Goal: Task Accomplishment & Management: Complete application form

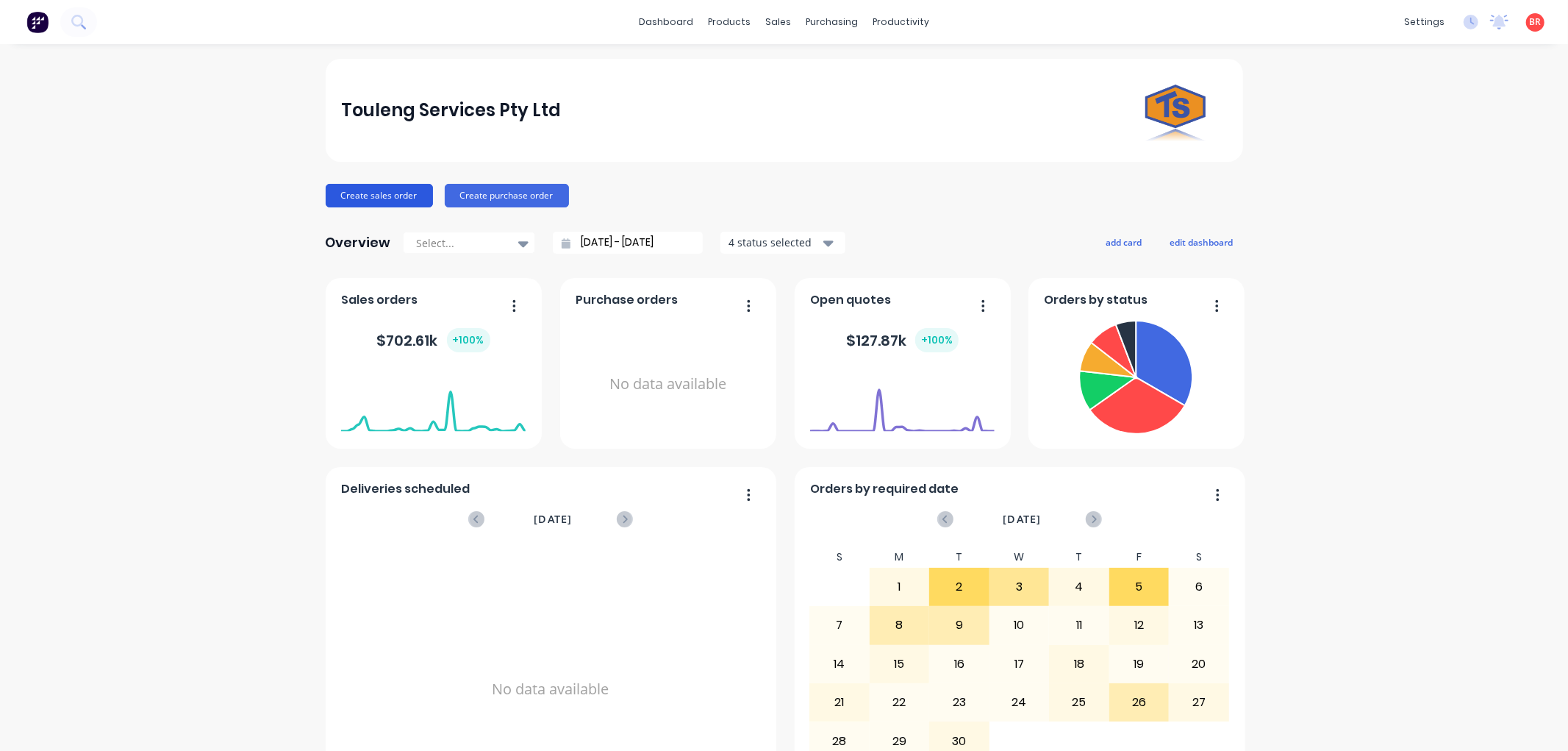
click at [361, 198] on button "Create sales order" at bounding box center [379, 196] width 107 height 24
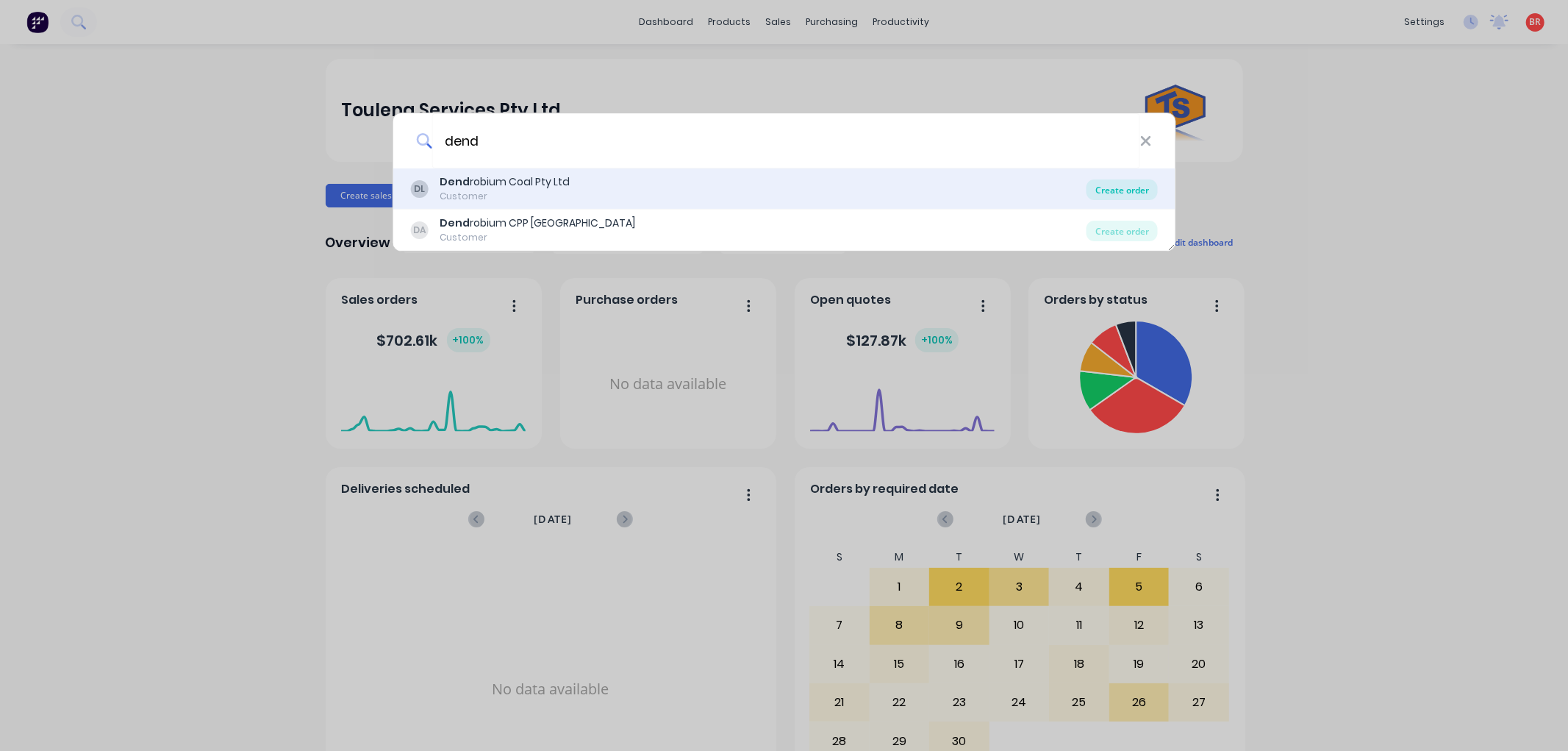
type input "dend"
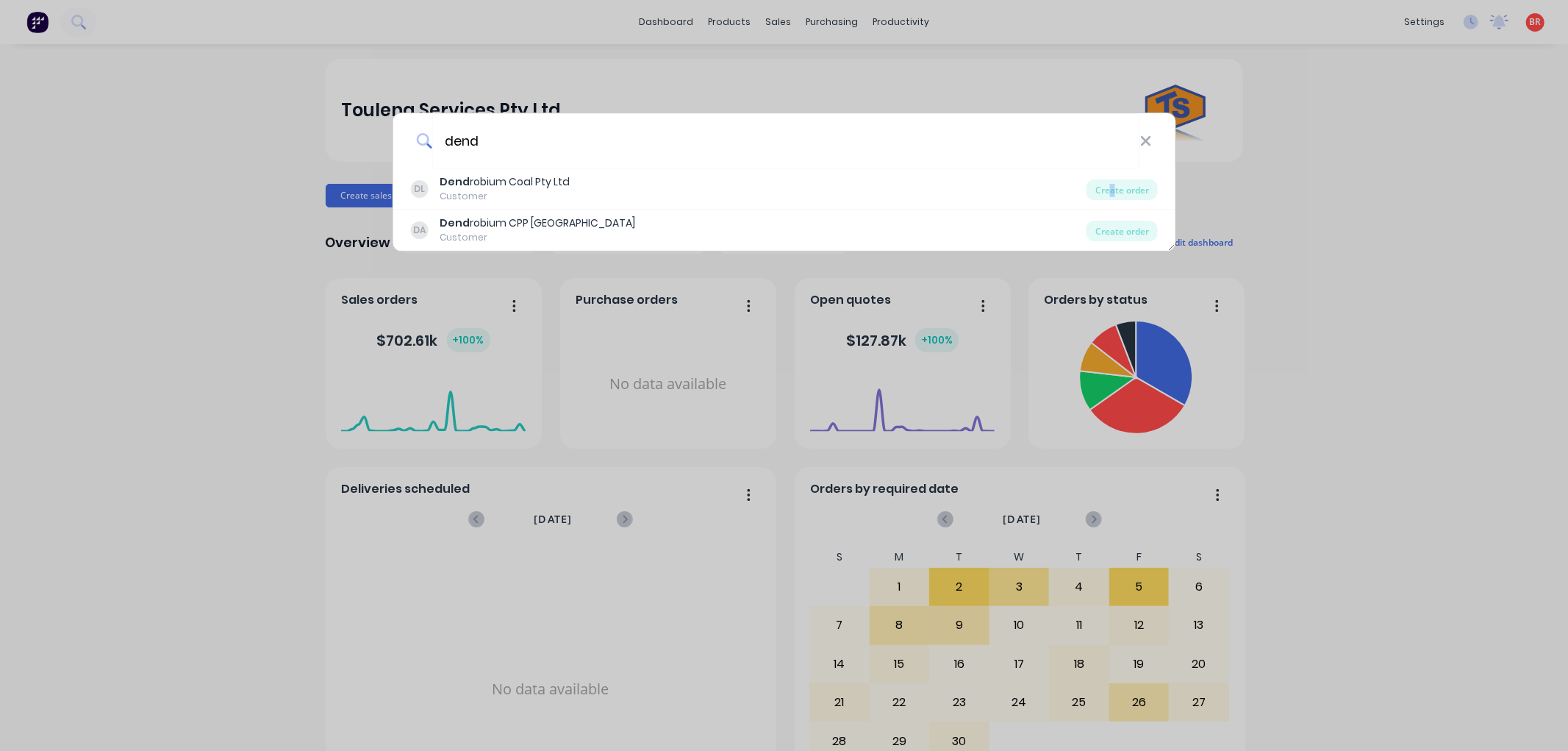
click at [1112, 193] on div "Create order" at bounding box center [1122, 189] width 71 height 21
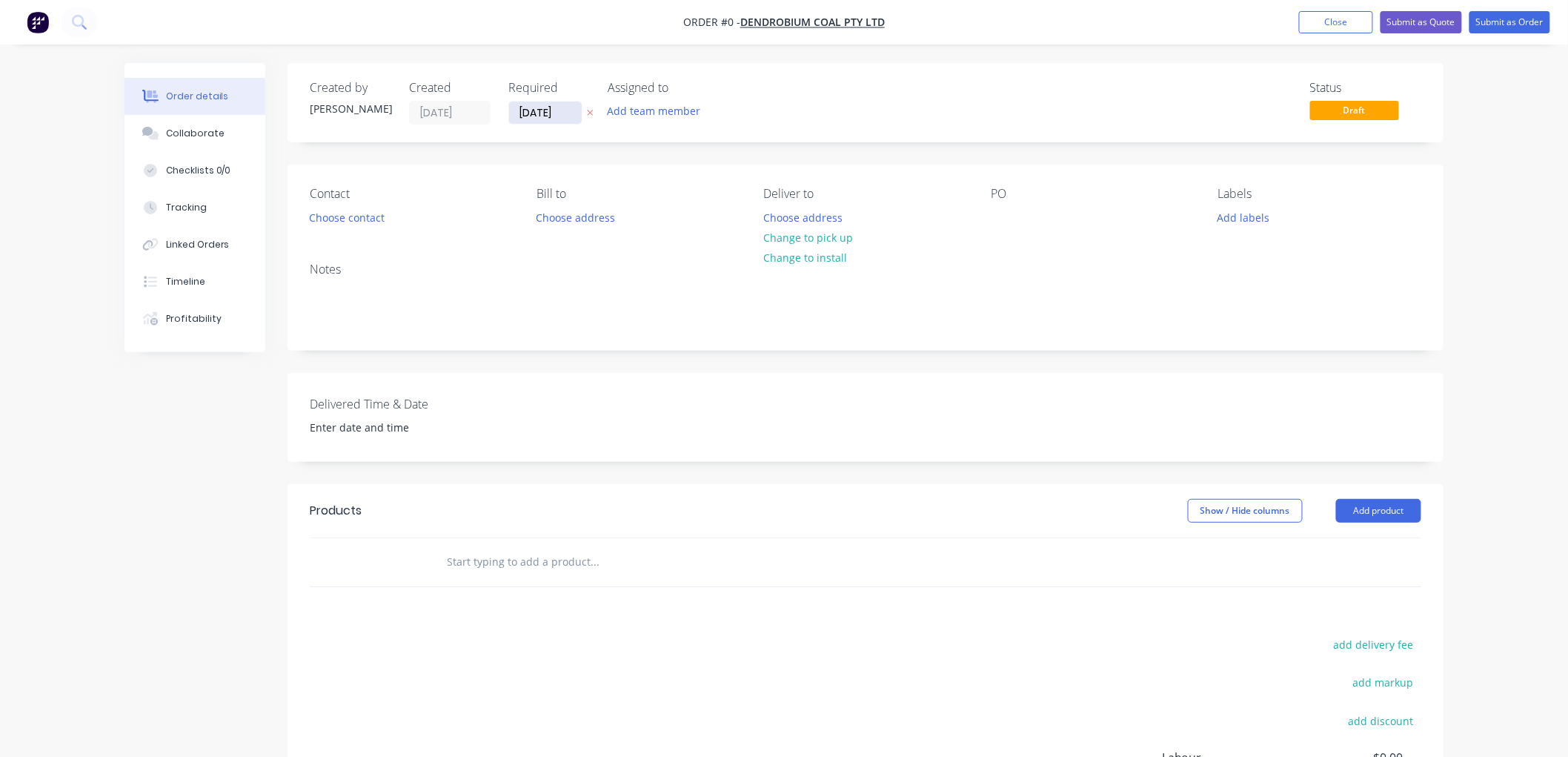
click at [552, 112] on input "[DATE]" at bounding box center [545, 112] width 73 height 22
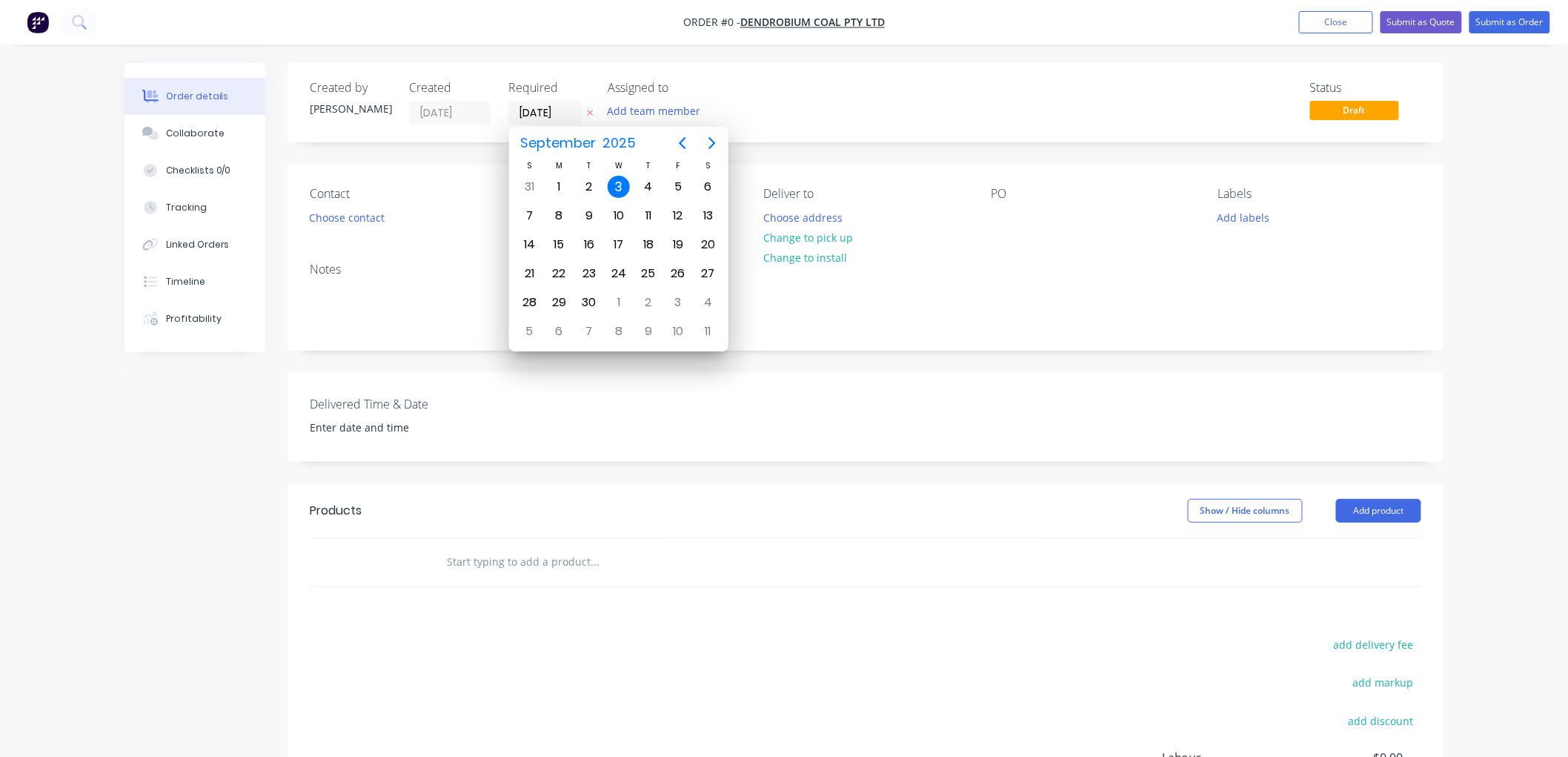
click at [620, 183] on div "3" at bounding box center [619, 186] width 22 height 22
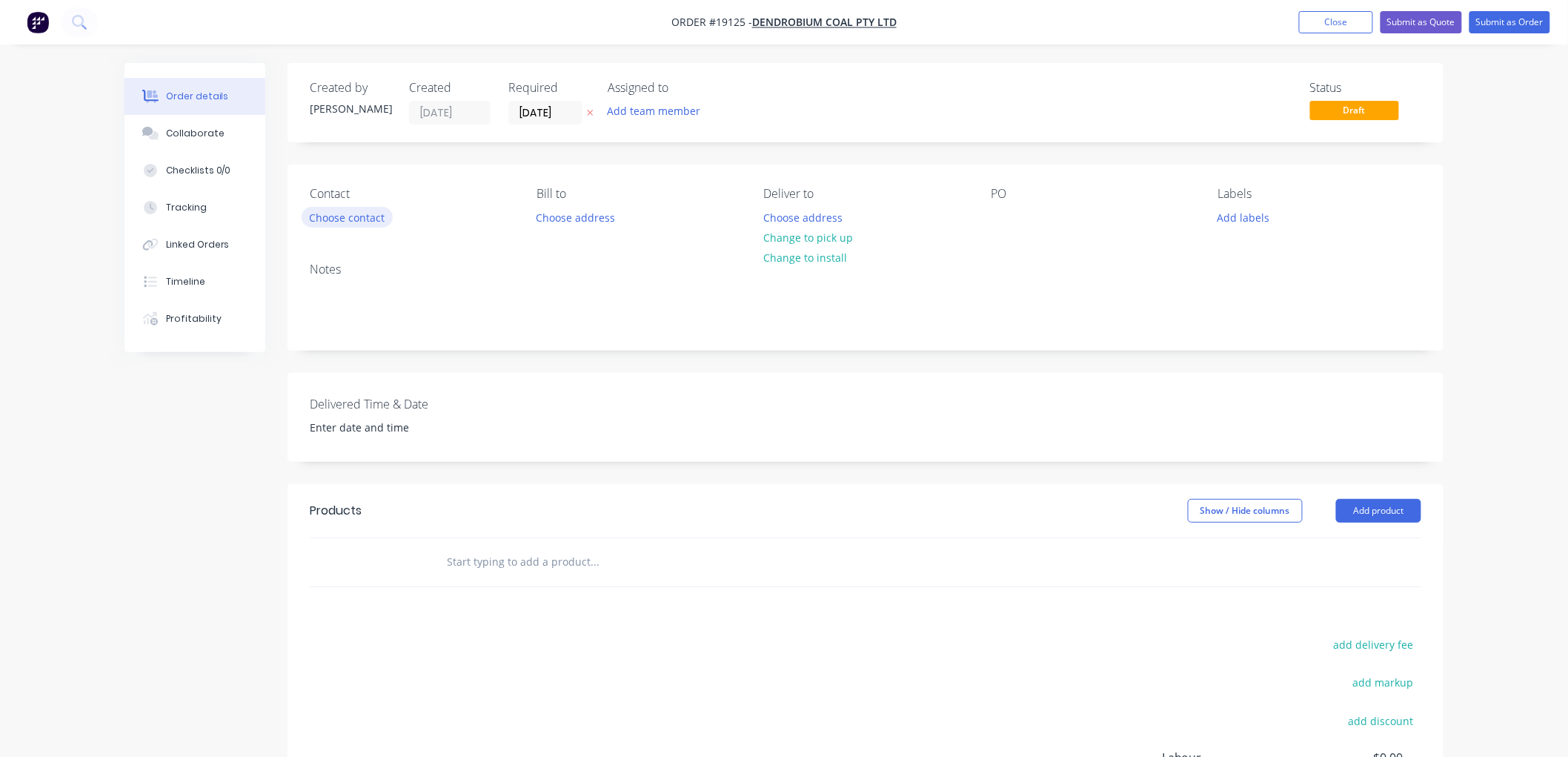
click at [330, 215] on button "Choose contact" at bounding box center [347, 217] width 91 height 20
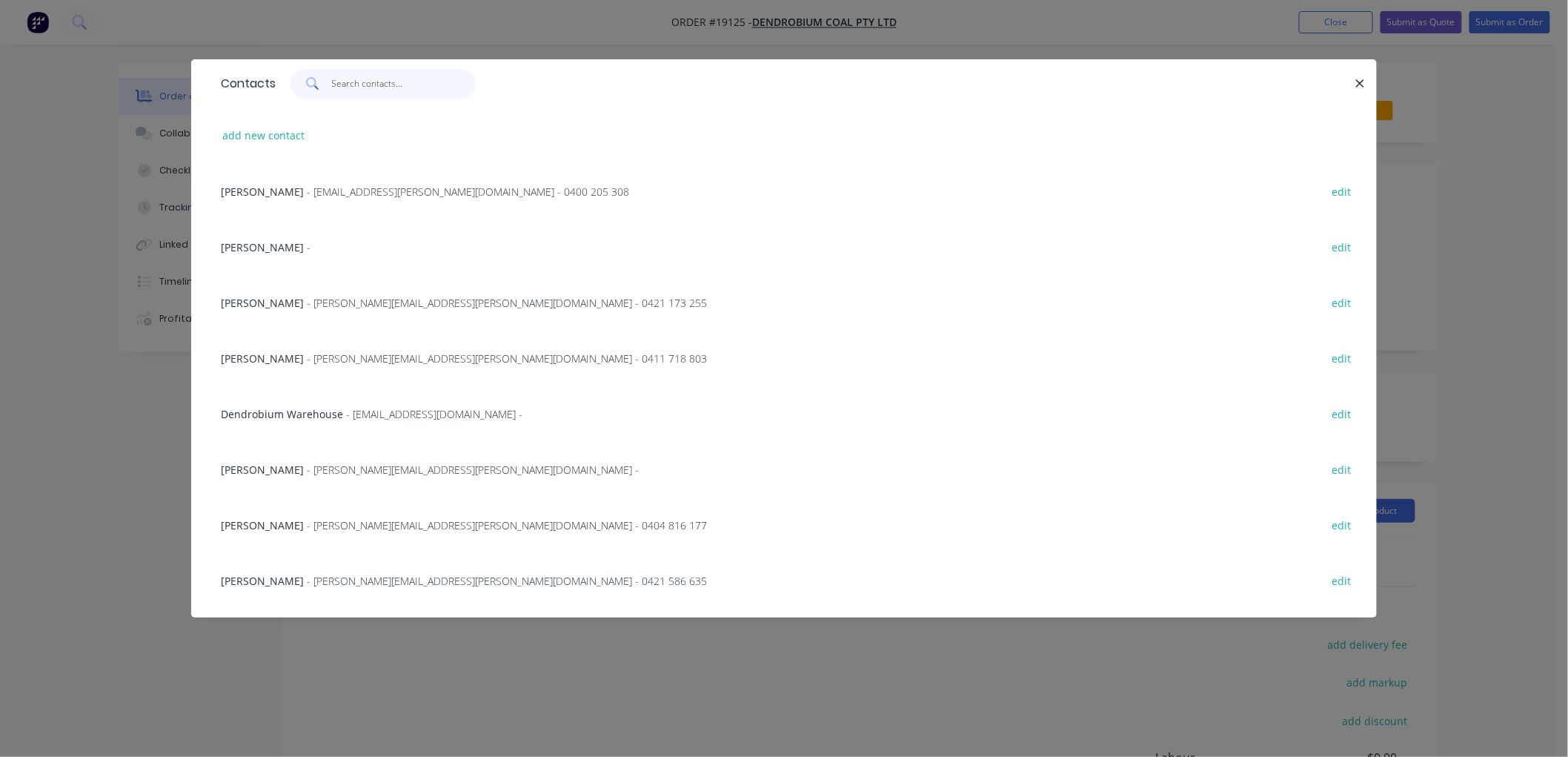
click at [398, 78] on input "text" at bounding box center [404, 84] width 145 height 30
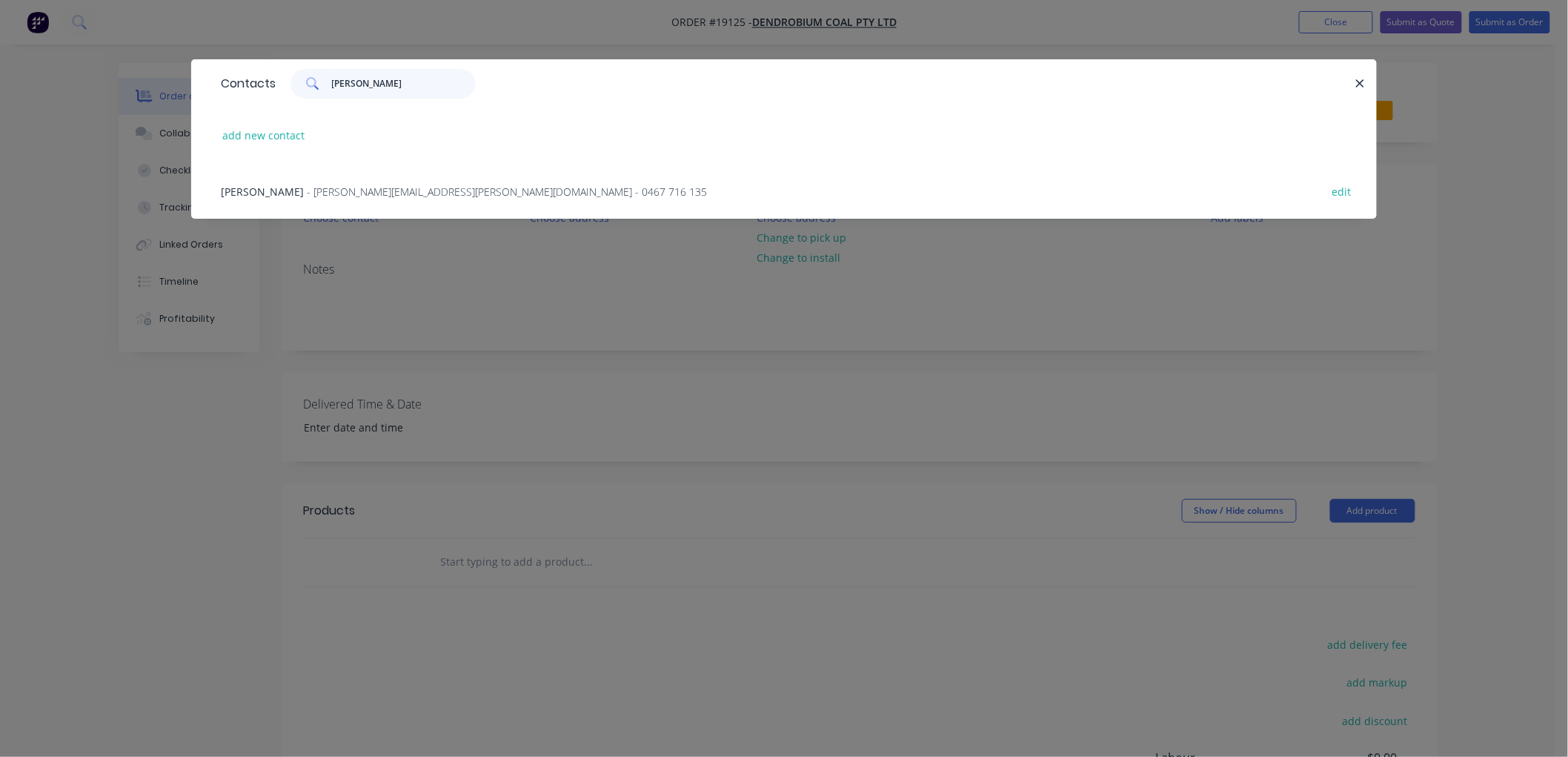
type input "[PERSON_NAME]"
click at [334, 187] on span "- [PERSON_NAME][EMAIL_ADDRESS][PERSON_NAME][DOMAIN_NAME] - 0467 716 135" at bounding box center [507, 191] width 400 height 14
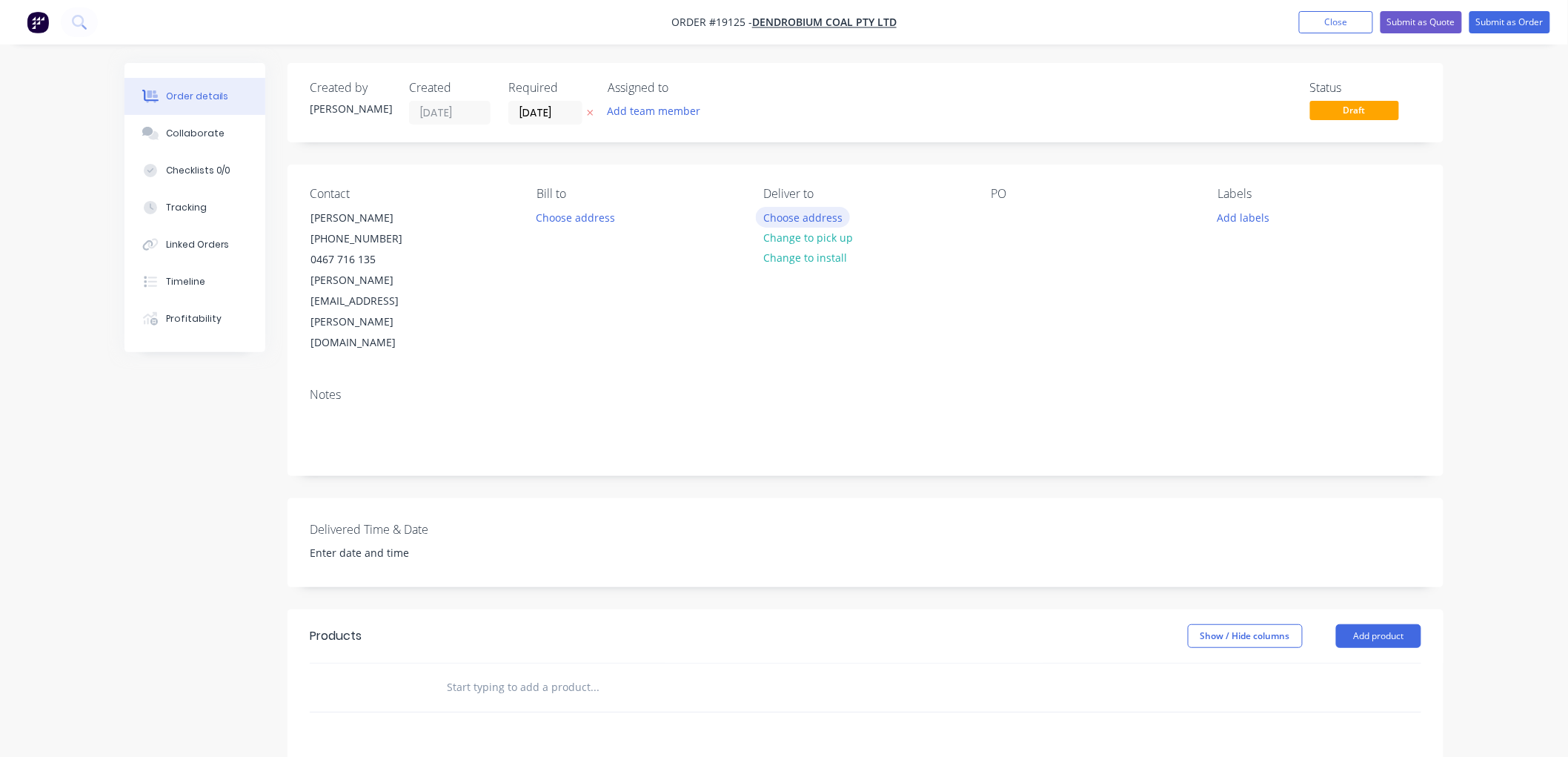
click at [791, 216] on button "Choose address" at bounding box center [803, 217] width 95 height 20
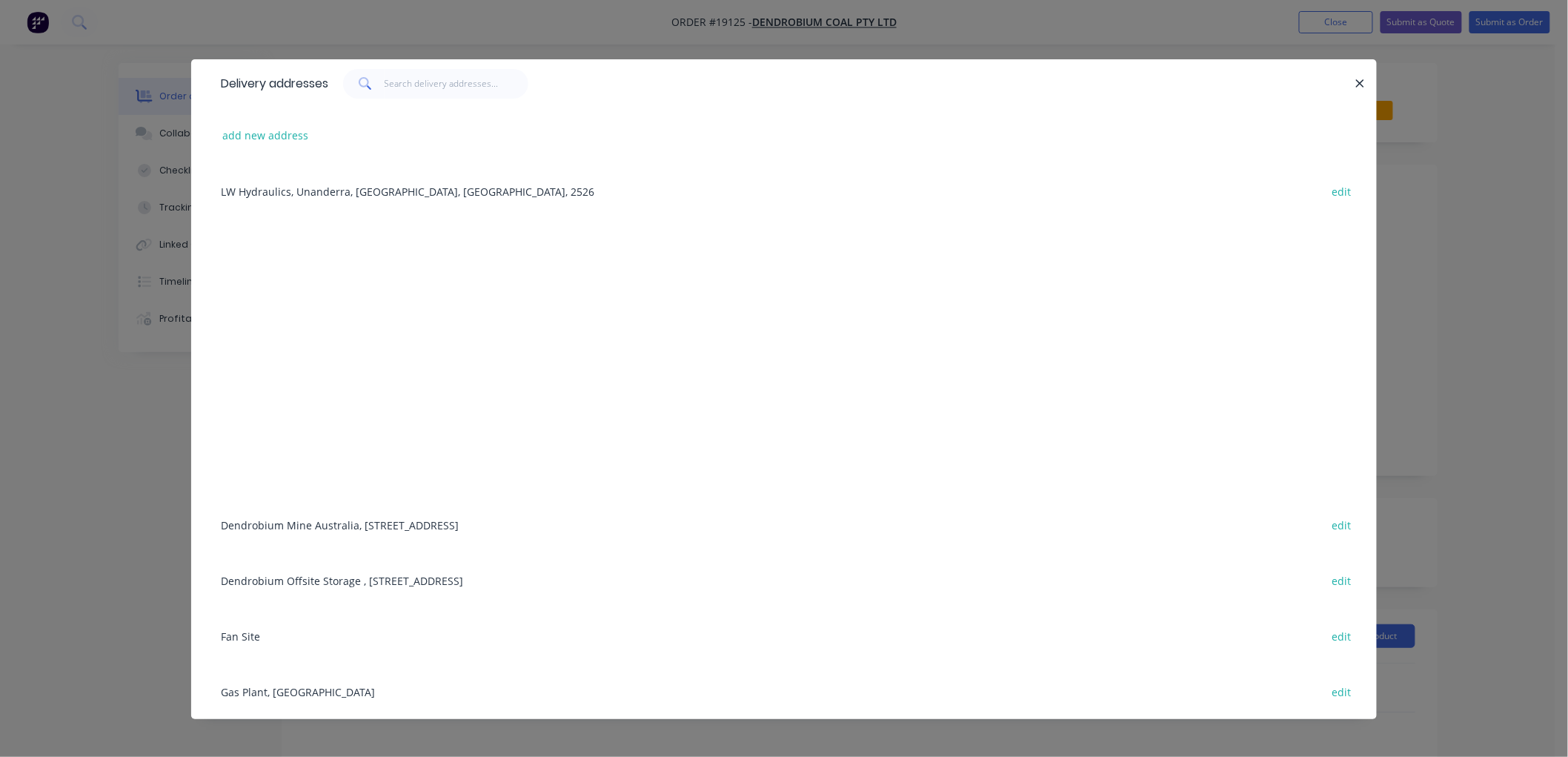
click at [315, 524] on div "Dendrobium Mine [GEOGRAPHIC_DATA], [STREET_ADDRESS] edit" at bounding box center [784, 524] width 1141 height 55
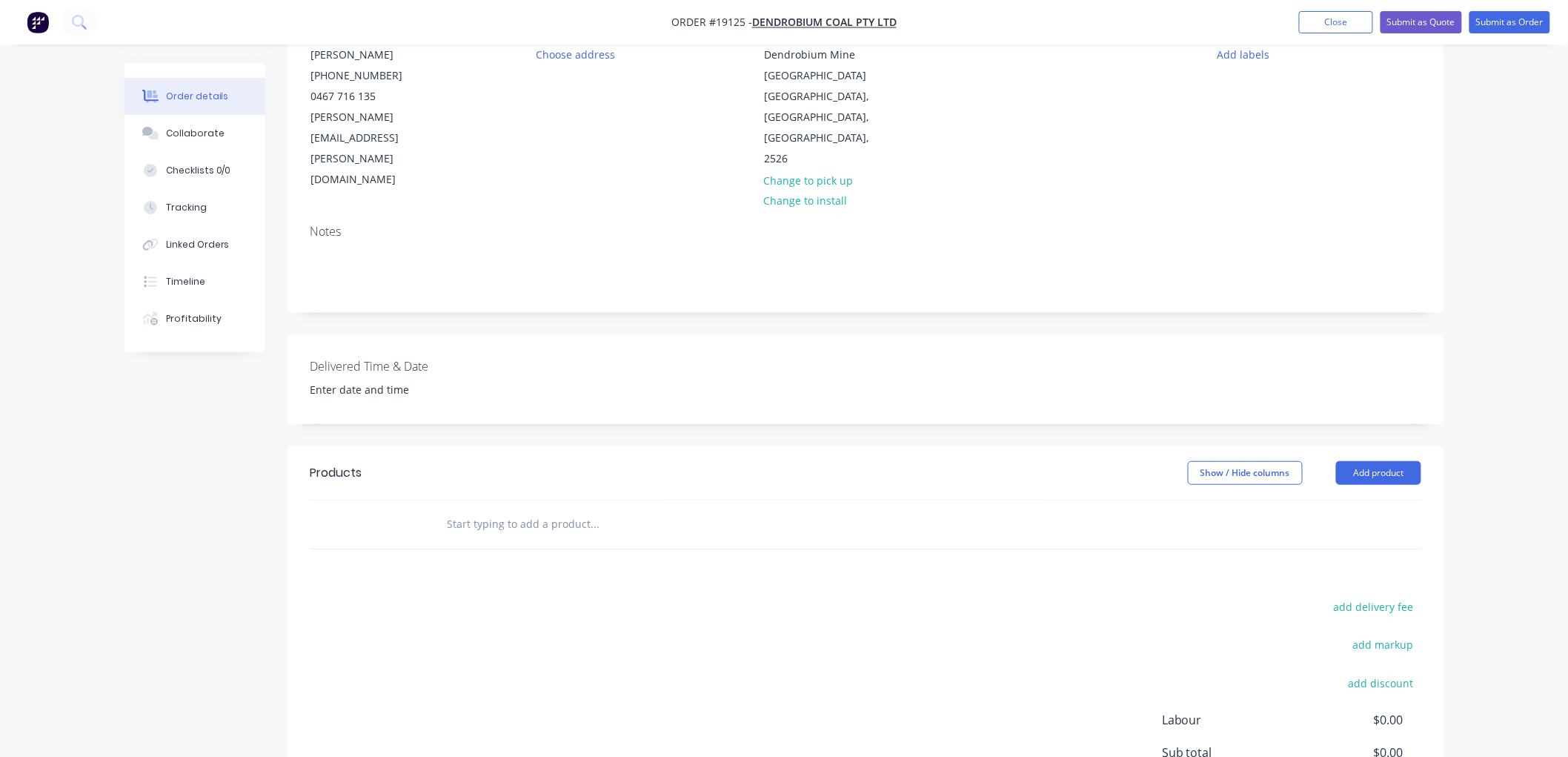
scroll to position [164, 0]
click at [530, 508] on input "text" at bounding box center [594, 523] width 296 height 30
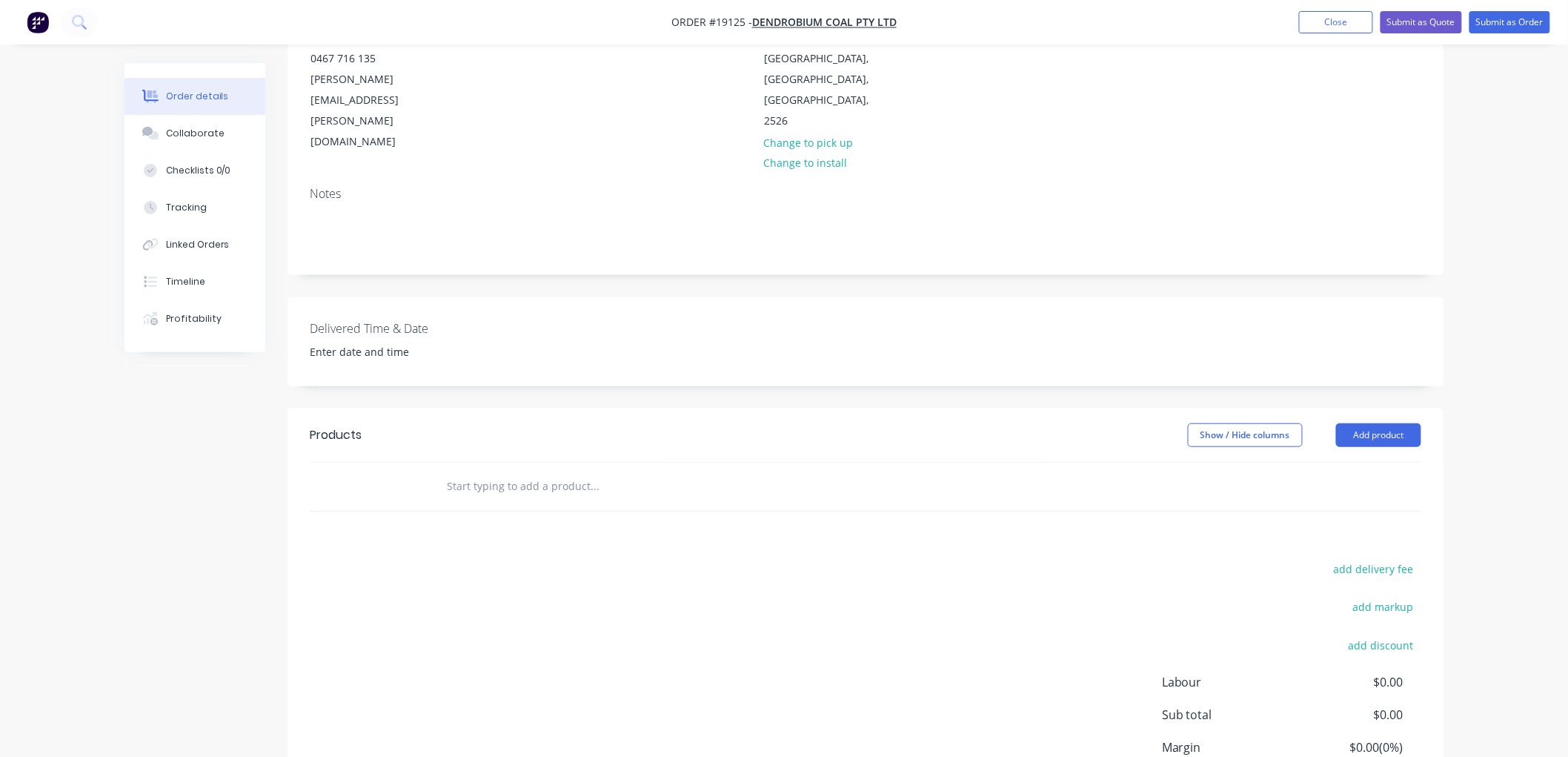
scroll to position [247, 0]
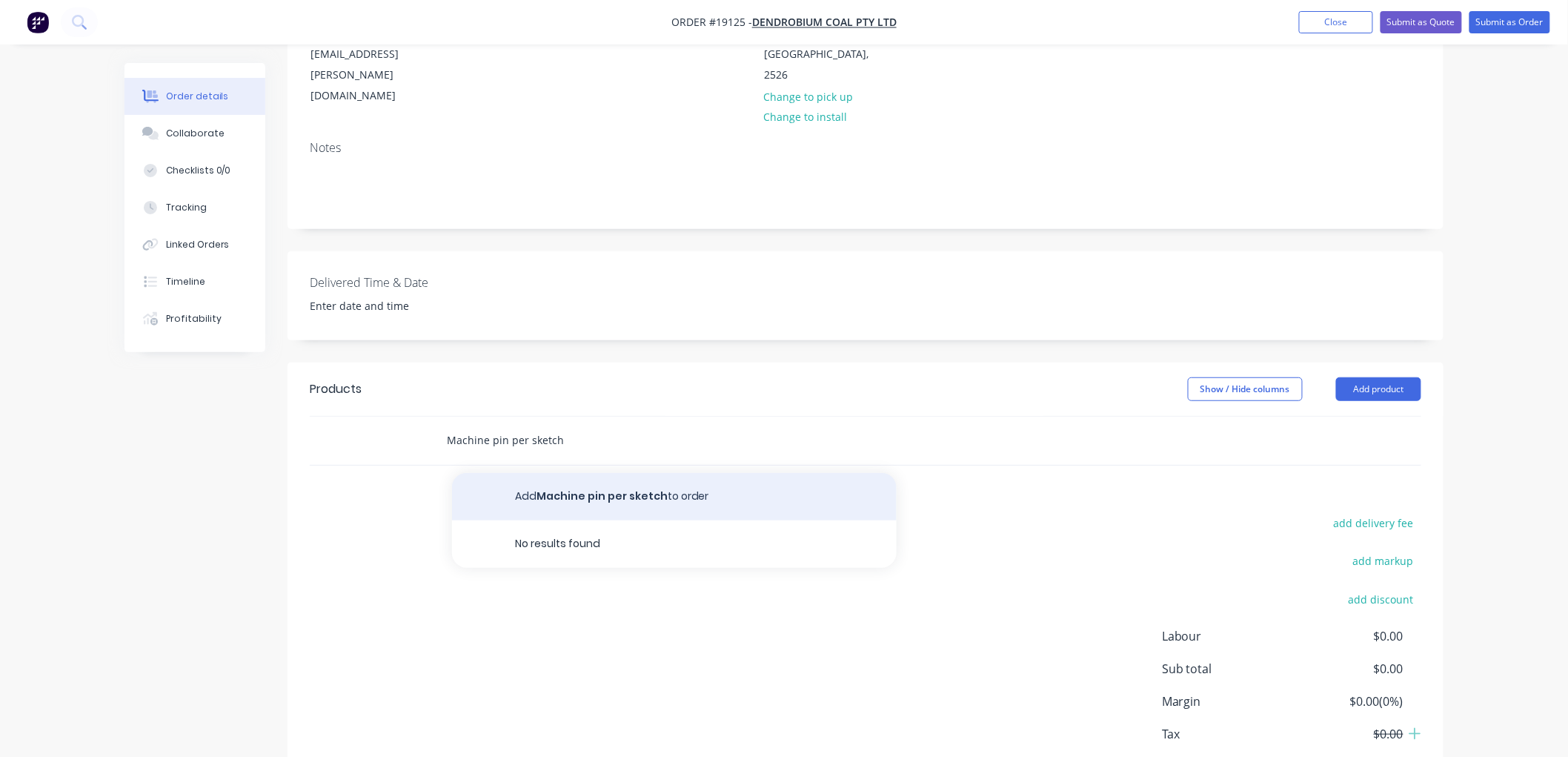
type input "Machine pin per sketch"
click at [602, 473] on button "Add Machine pin per sketch to order" at bounding box center [674, 496] width 444 height 47
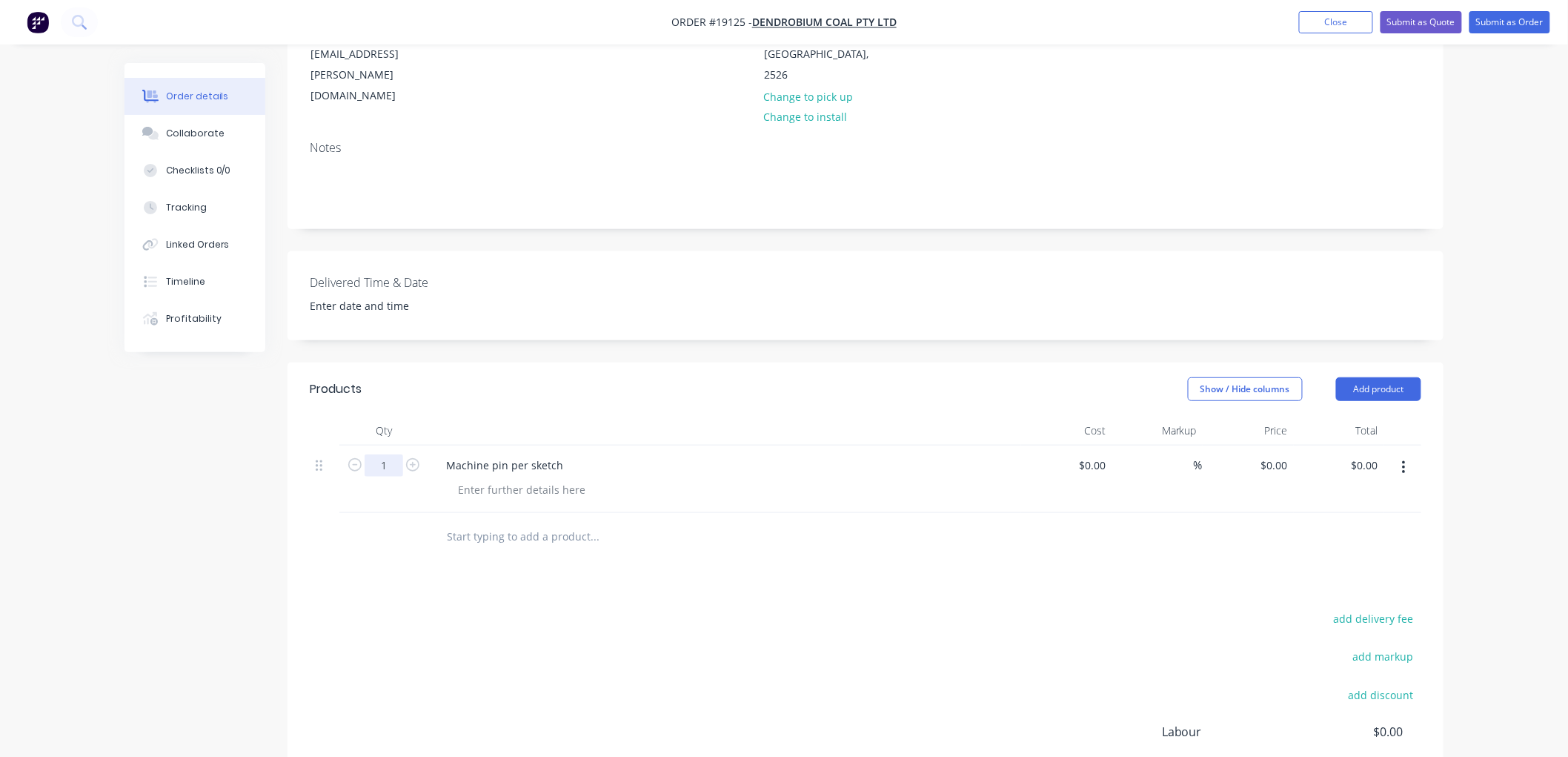
click at [401, 455] on input "1" at bounding box center [383, 466] width 39 height 22
click at [406, 458] on icon "button" at bounding box center [412, 465] width 13 height 13
type input "2"
click at [476, 479] on div at bounding box center [522, 489] width 151 height 21
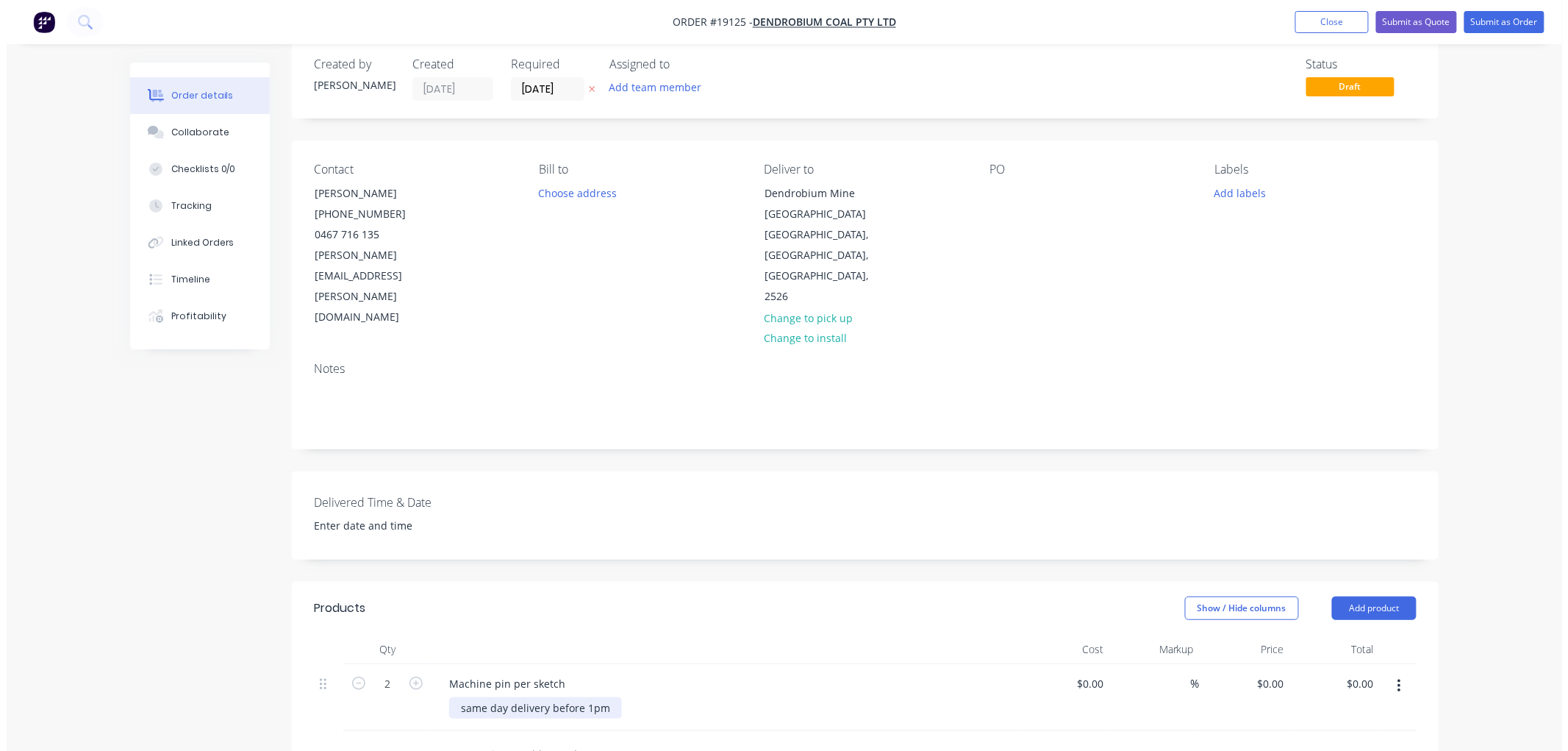
scroll to position [0, 0]
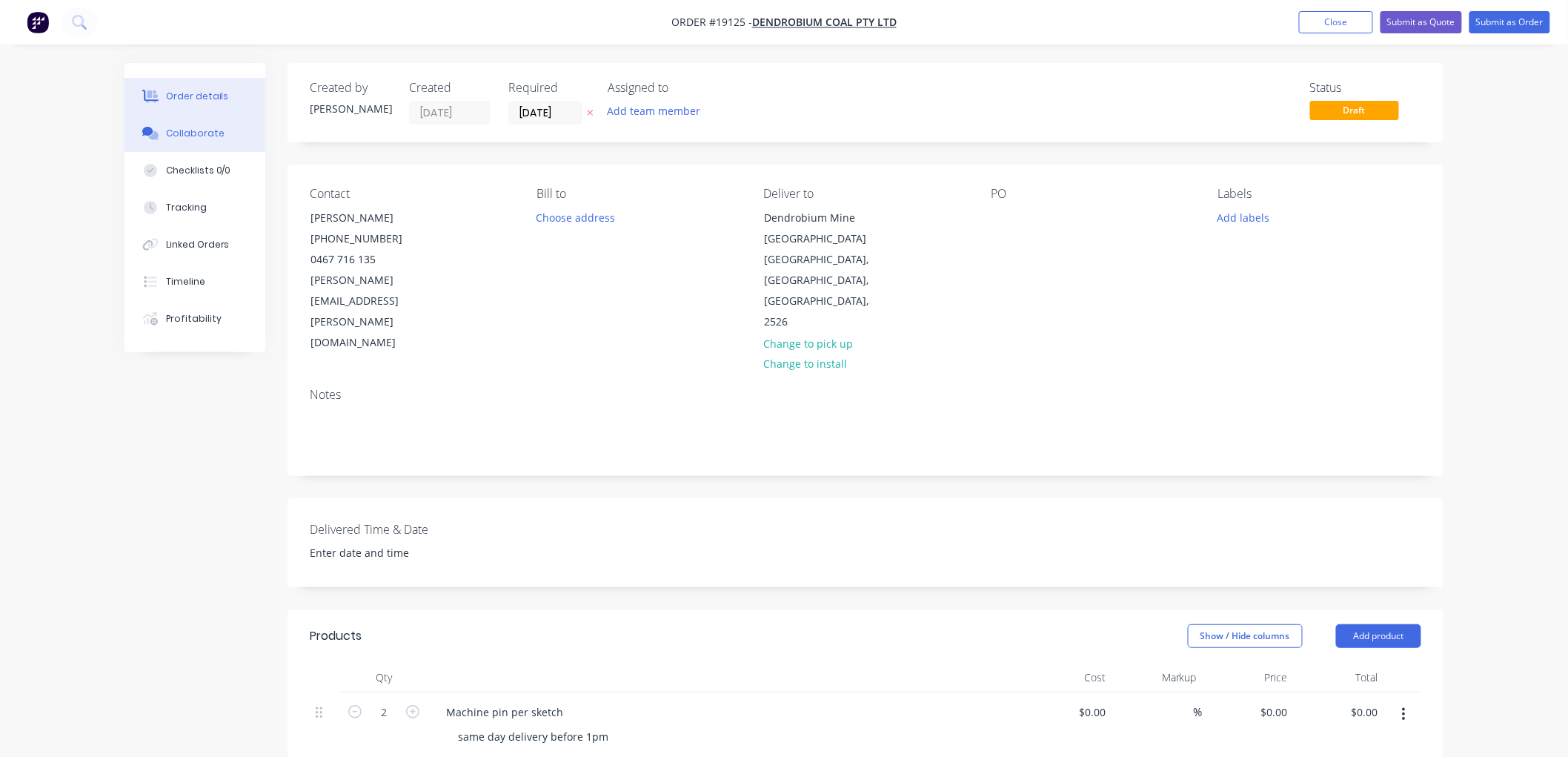
click at [209, 139] on div "Collaborate" at bounding box center [195, 133] width 58 height 13
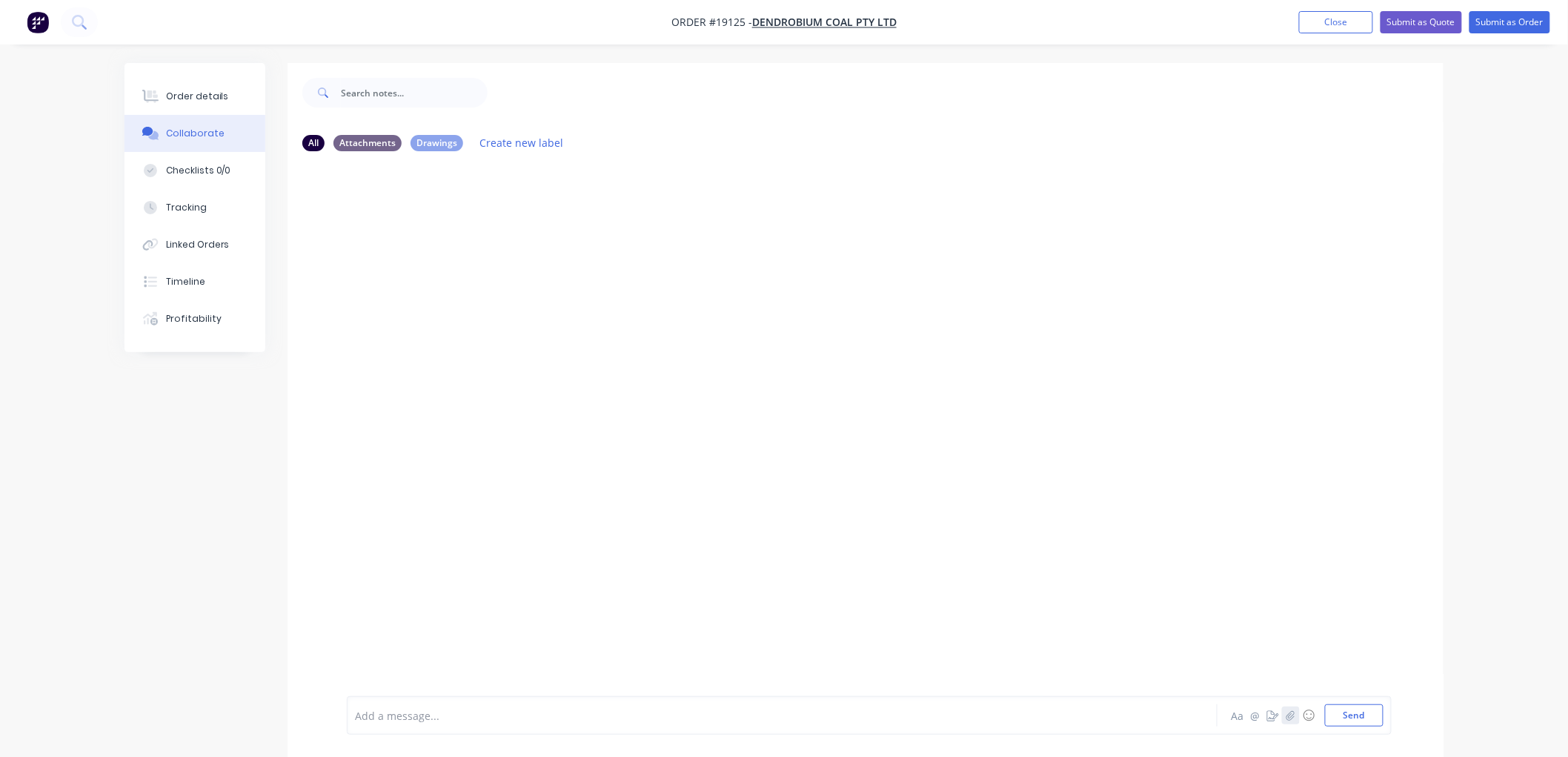
click at [1288, 715] on icon "button" at bounding box center [1290, 715] width 8 height 9
click at [1367, 716] on button "Send" at bounding box center [1353, 715] width 58 height 22
click at [203, 97] on div "Order details" at bounding box center [197, 96] width 63 height 13
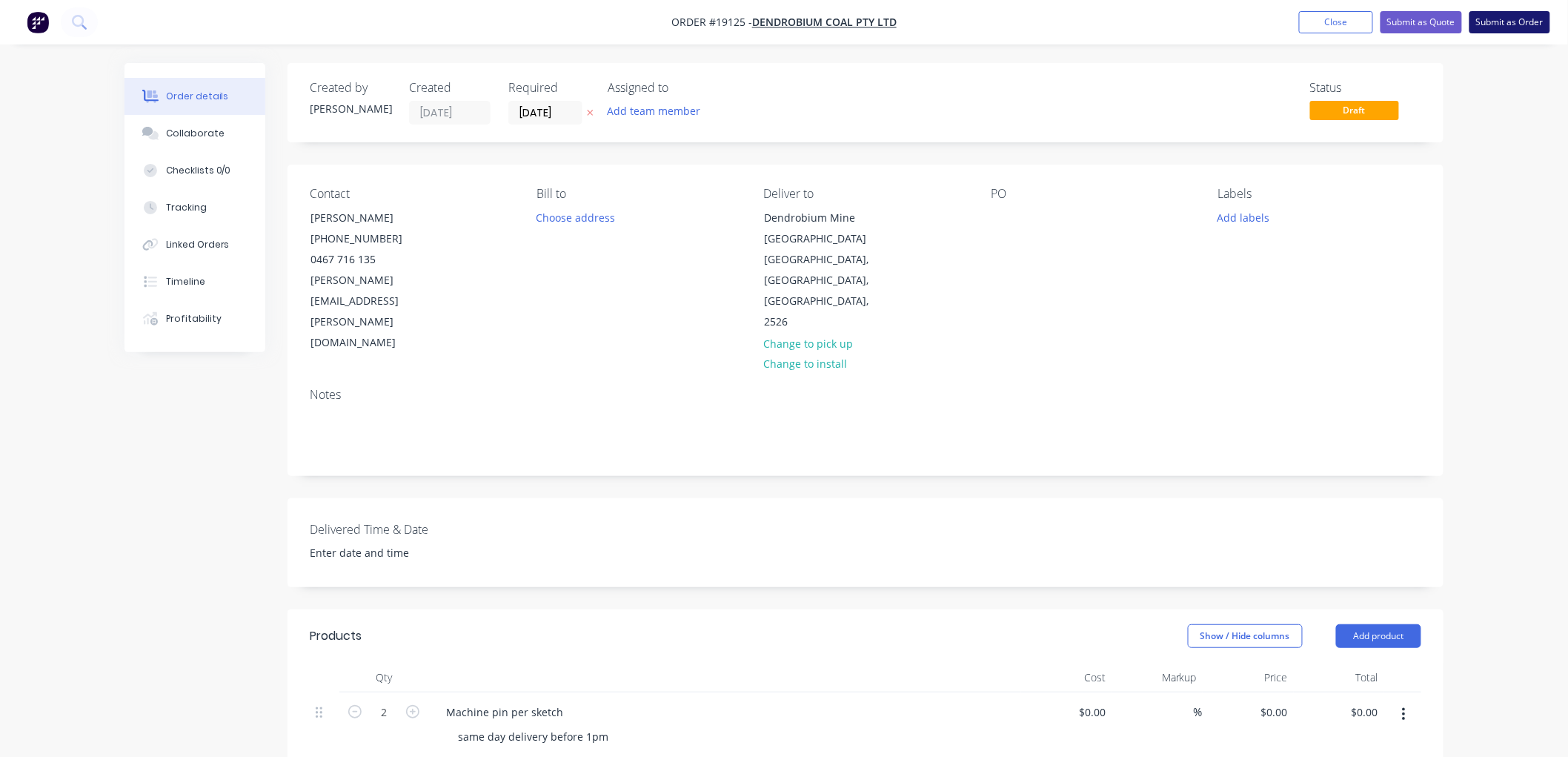
click at [1522, 27] on button "Submit as Order" at bounding box center [1510, 22] width 81 height 22
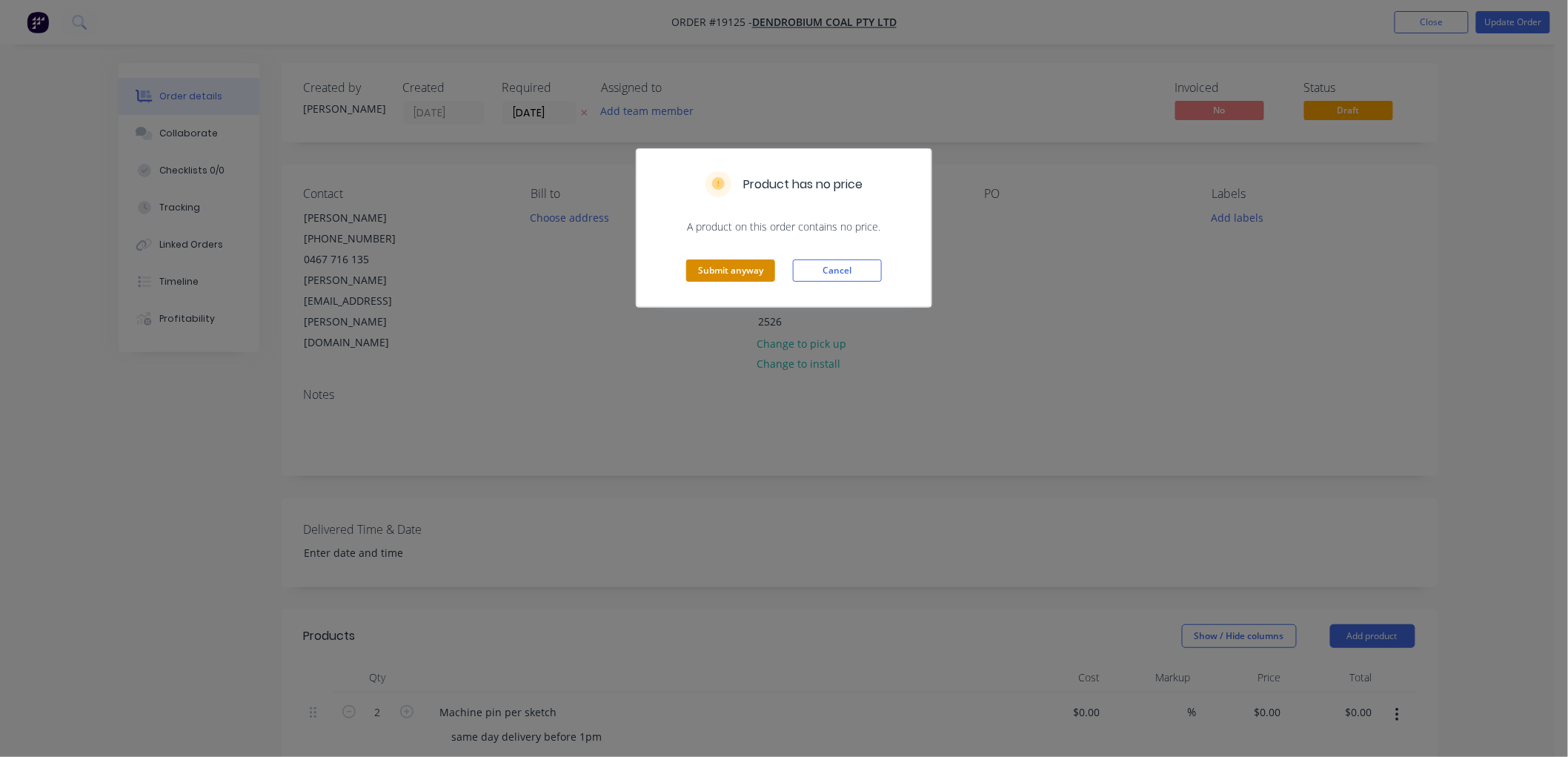
click at [709, 273] on button "Submit anyway" at bounding box center [730, 270] width 88 height 22
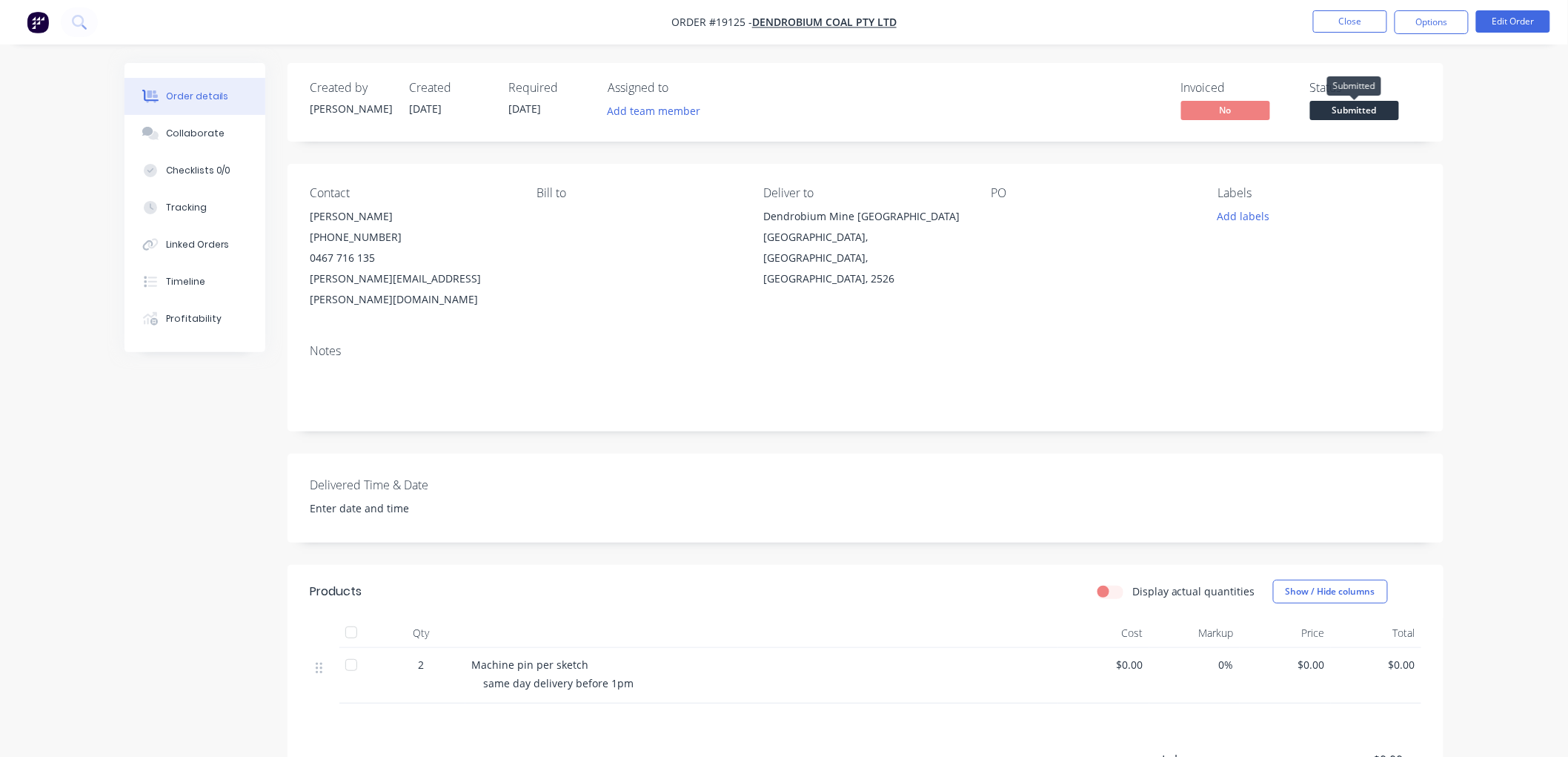
click at [1341, 115] on span "Submitted" at bounding box center [1354, 110] width 88 height 18
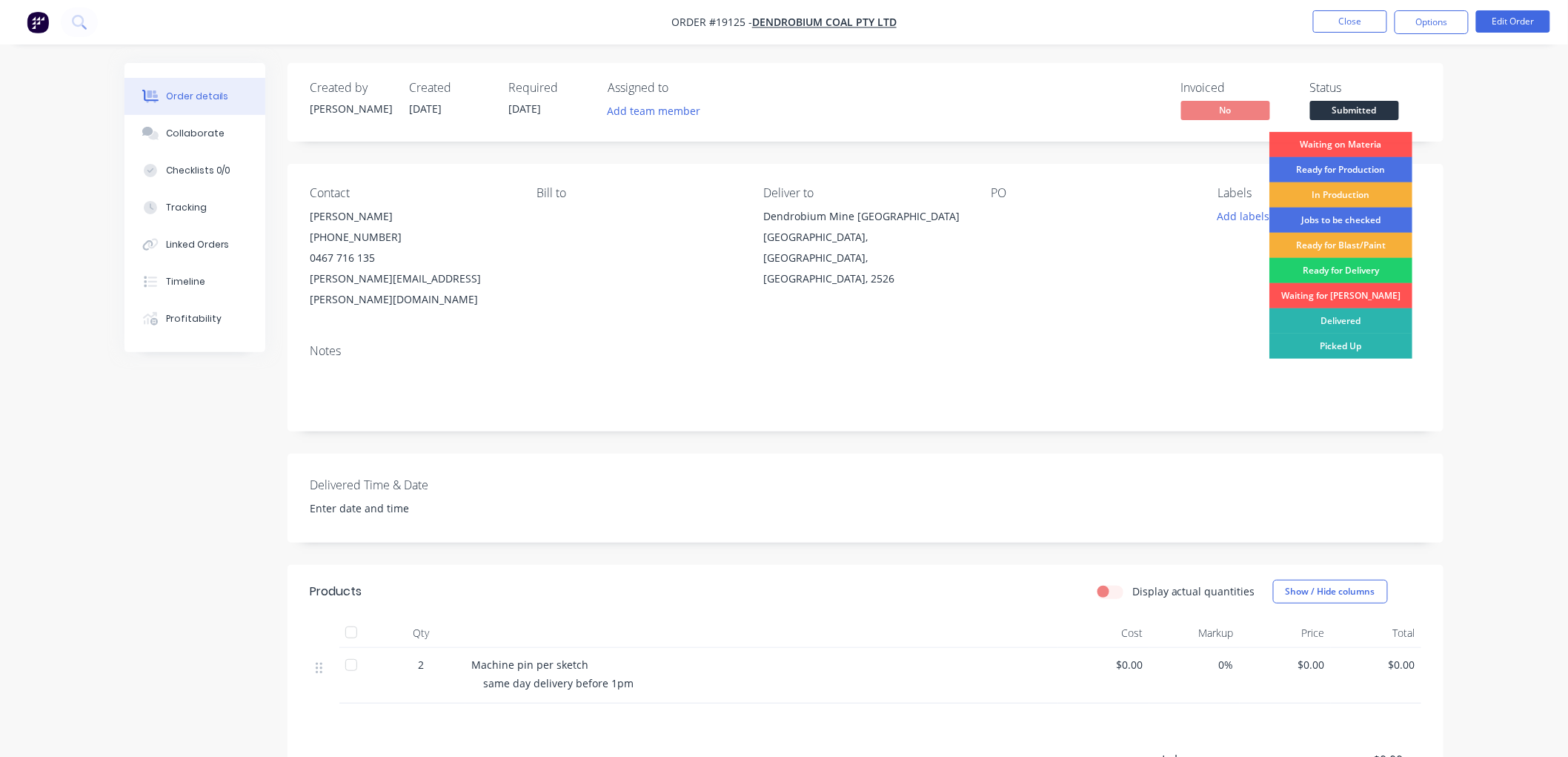
click at [1337, 188] on div "In Production" at bounding box center [1340, 195] width 143 height 25
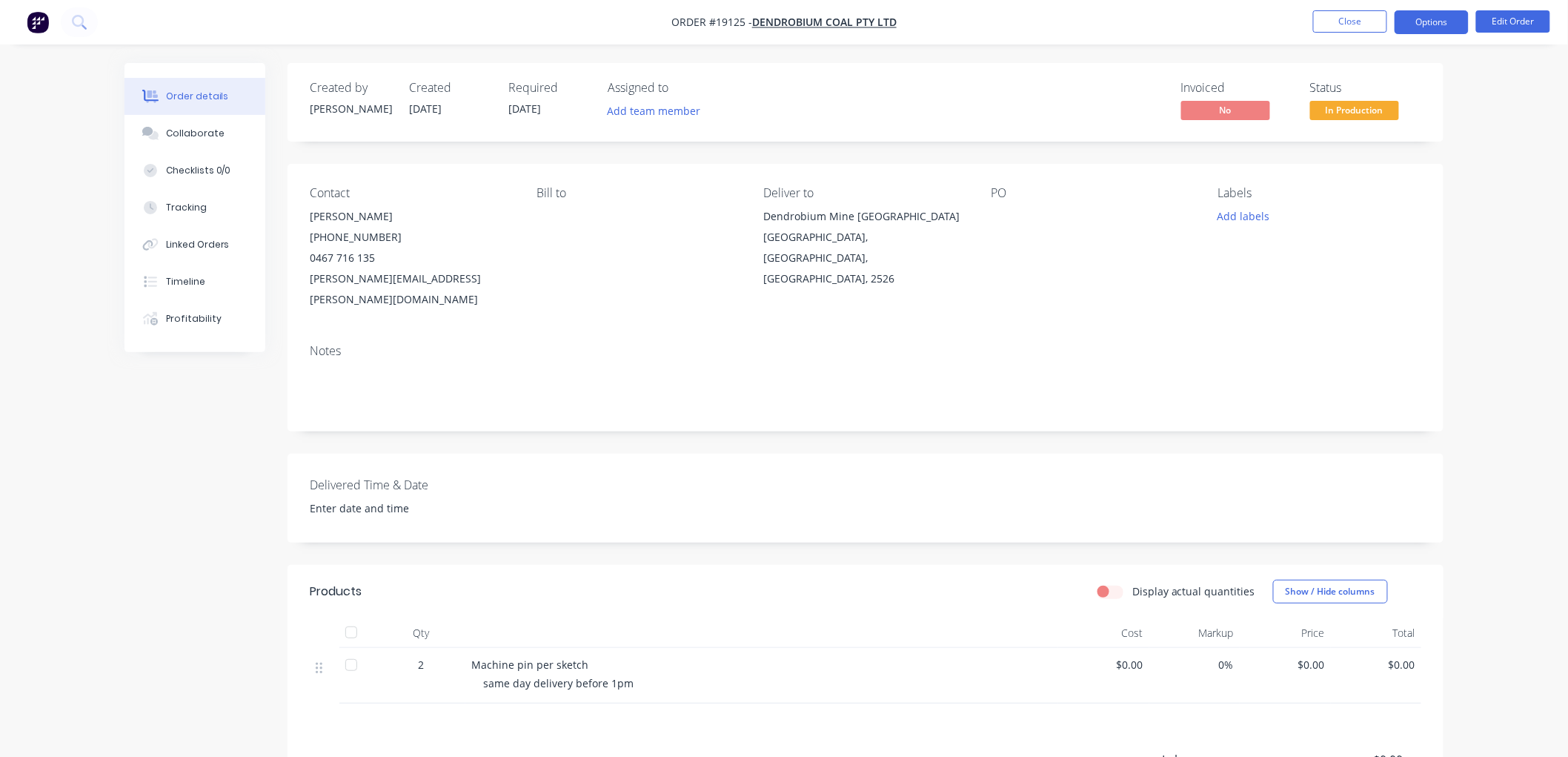
click at [1423, 25] on button "Options" at bounding box center [1432, 22] width 74 height 24
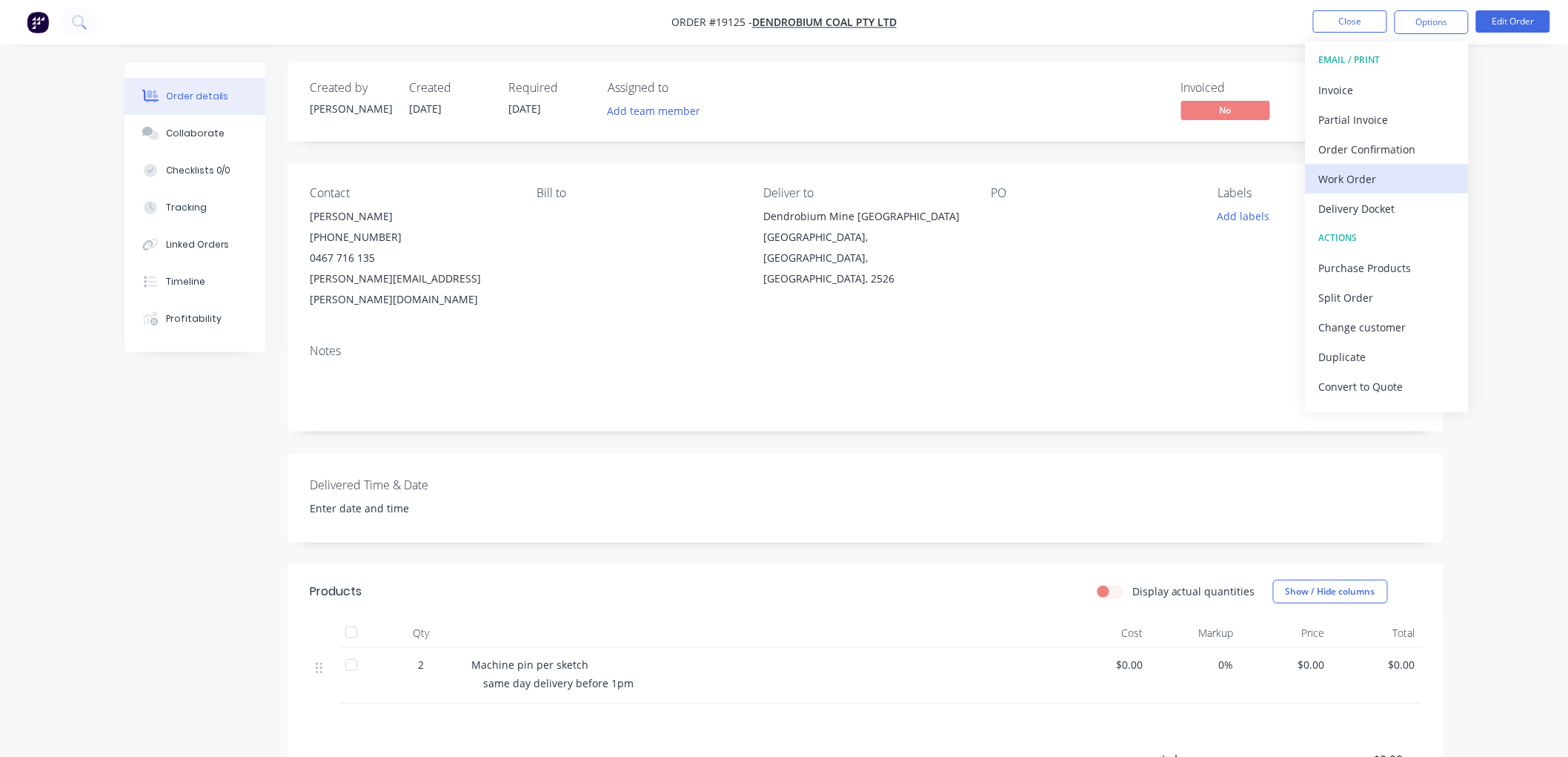
click at [1357, 176] on div "Work Order" at bounding box center [1387, 178] width 136 height 21
click at [1351, 178] on div "Custom" at bounding box center [1387, 178] width 136 height 21
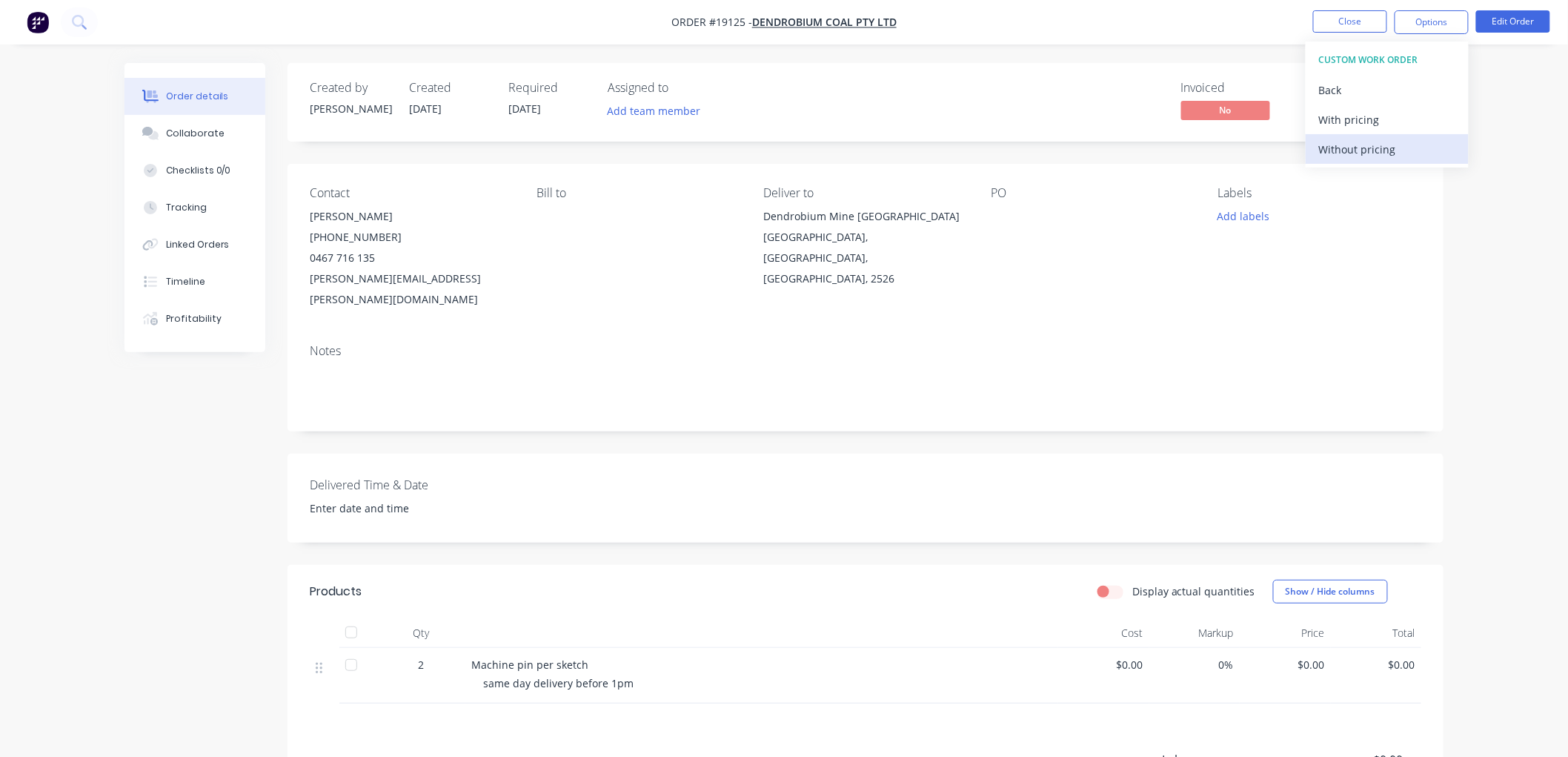
click at [1347, 153] on div "Without pricing" at bounding box center [1387, 148] width 136 height 21
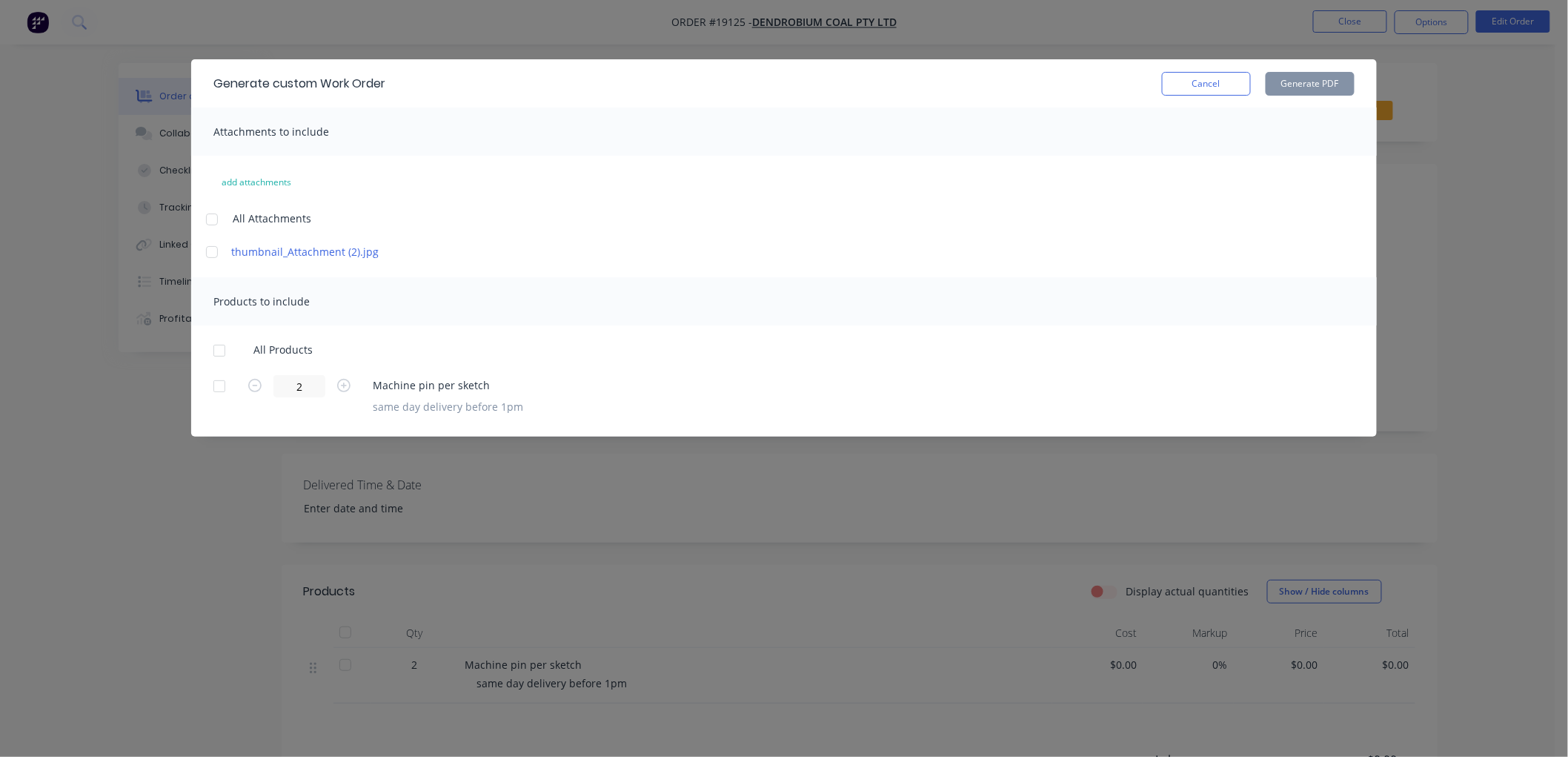
drag, startPoint x: 212, startPoint y: 247, endPoint x: 233, endPoint y: 295, distance: 52.4
click at [211, 248] on div at bounding box center [212, 252] width 29 height 30
click at [220, 349] on div at bounding box center [219, 350] width 29 height 30
click at [1306, 79] on button "Generate PDF" at bounding box center [1310, 84] width 88 height 24
click at [1220, 90] on button "Cancel" at bounding box center [1206, 84] width 88 height 24
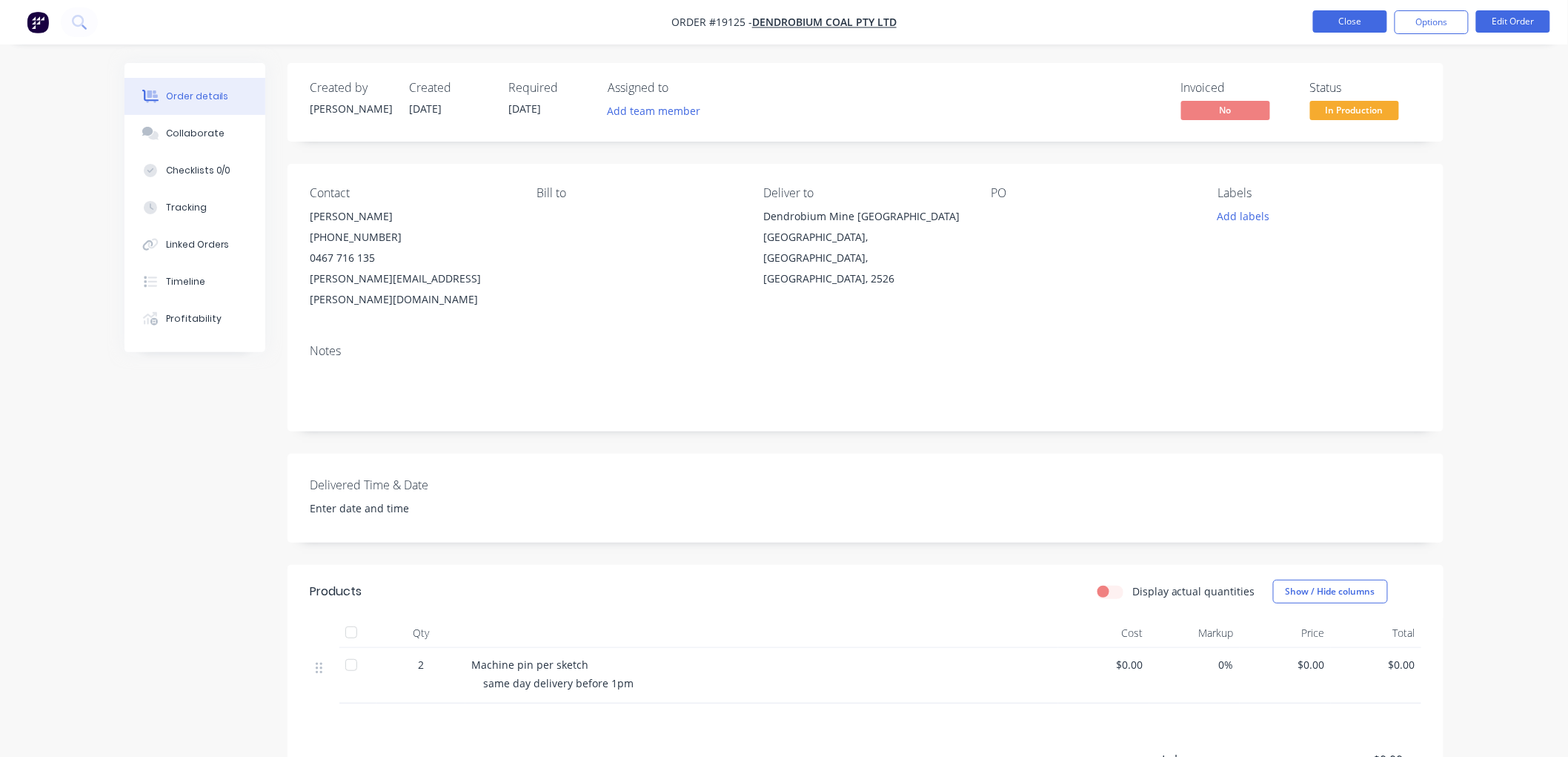
click at [1341, 29] on button "Close" at bounding box center [1350, 21] width 74 height 22
